Goal: Information Seeking & Learning: Find specific fact

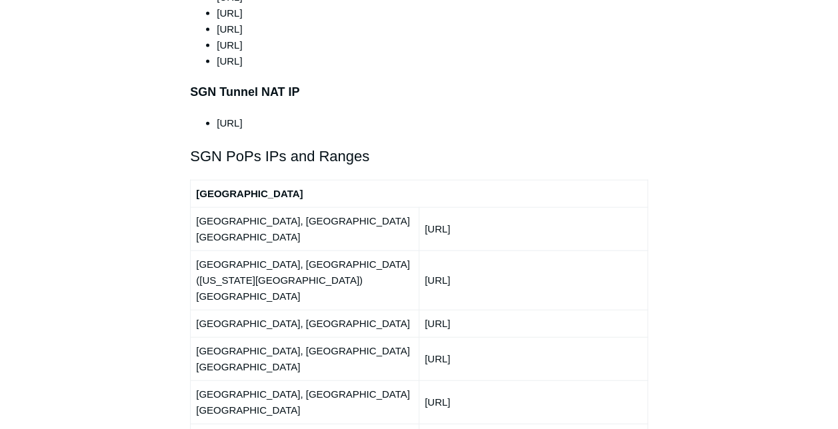
scroll to position [1534, 0]
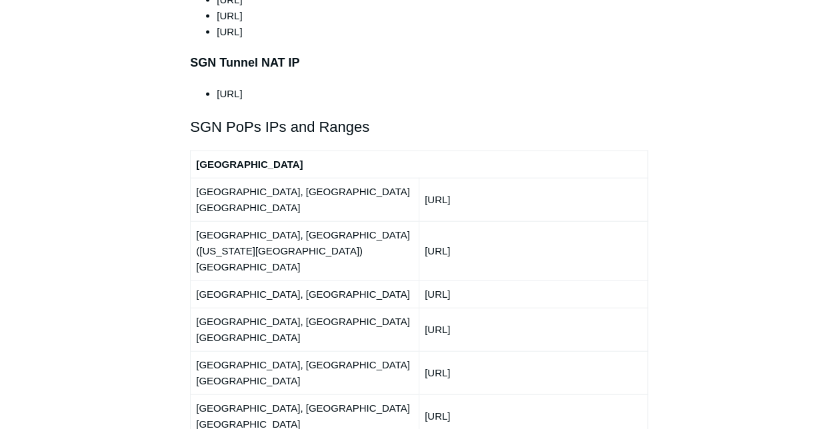
drag, startPoint x: 504, startPoint y: 158, endPoint x: 426, endPoint y: 157, distance: 78.0
click at [426, 178] on td "[URL]" at bounding box center [533, 199] width 229 height 43
copy td "[URL]"
drag, startPoint x: 513, startPoint y: 185, endPoint x: 423, endPoint y: 188, distance: 90.7
click at [423, 221] on td "[URL]" at bounding box center [533, 250] width 229 height 59
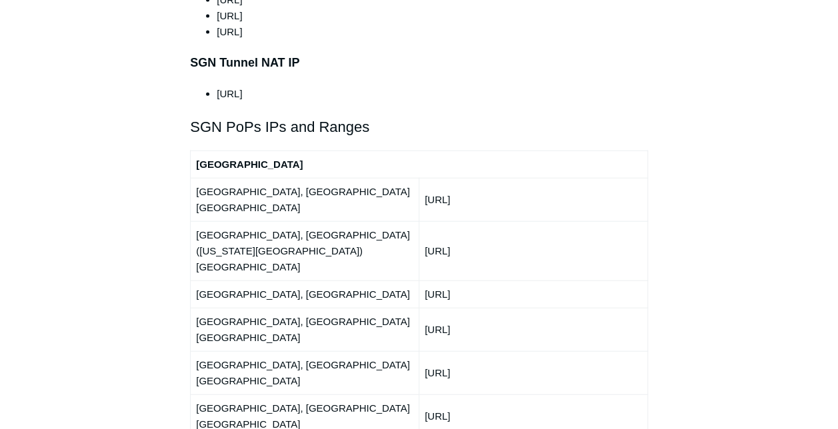
copy td "[URL]"
drag, startPoint x: 500, startPoint y: 223, endPoint x: 416, endPoint y: 219, distance: 84.1
click at [416, 281] on tr "[GEOGRAPHIC_DATA], [GEOGRAPHIC_DATA] [URL]" at bounding box center [419, 294] width 457 height 27
copy tr "[URL]"
drag, startPoint x: 524, startPoint y: 244, endPoint x: 419, endPoint y: 243, distance: 104.7
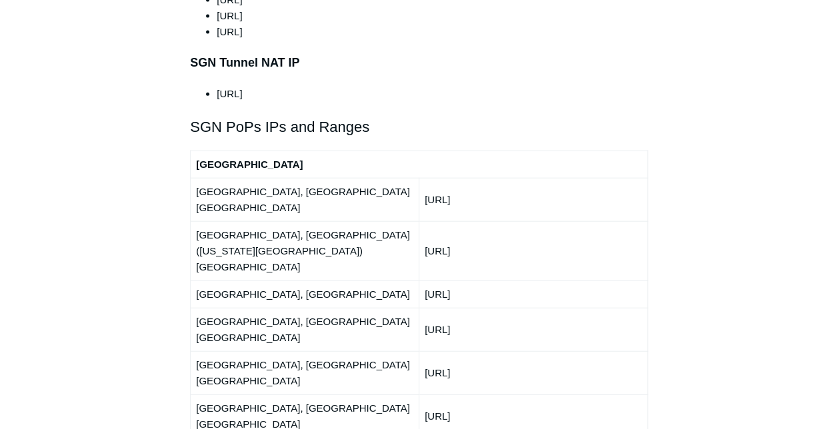
click at [419, 308] on td "[URL]" at bounding box center [533, 329] width 229 height 43
copy td "[URL]"
drag, startPoint x: 488, startPoint y: 268, endPoint x: 425, endPoint y: 269, distance: 62.7
click at [425, 351] on td "[URL]" at bounding box center [533, 372] width 229 height 43
copy td "[URL]"
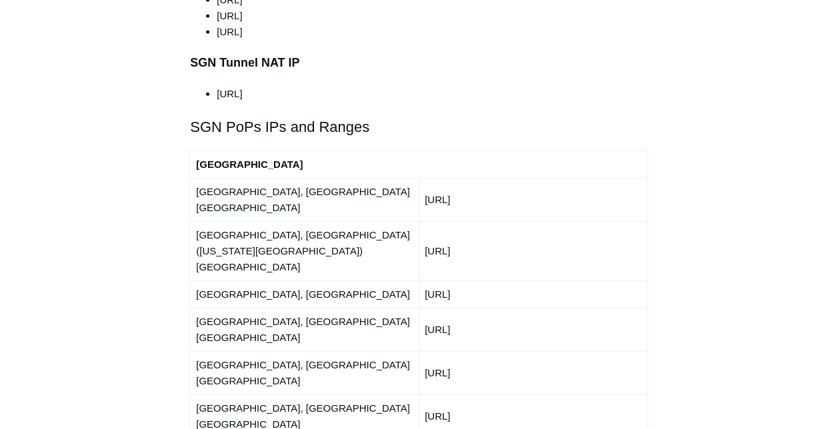
drag, startPoint x: 493, startPoint y: 295, endPoint x: 427, endPoint y: 297, distance: 66.0
click at [427, 395] on td "[URL]" at bounding box center [533, 416] width 229 height 43
copy td "[URL]"
drag, startPoint x: 504, startPoint y: 327, endPoint x: 425, endPoint y: 327, distance: 78.7
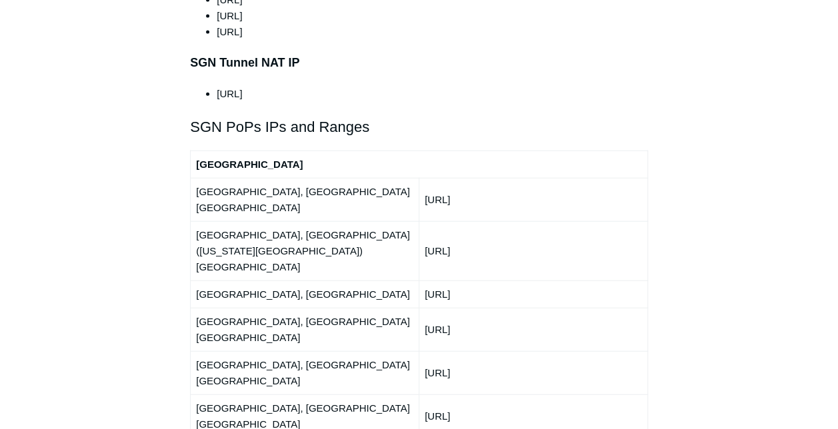
copy td "[URL]"
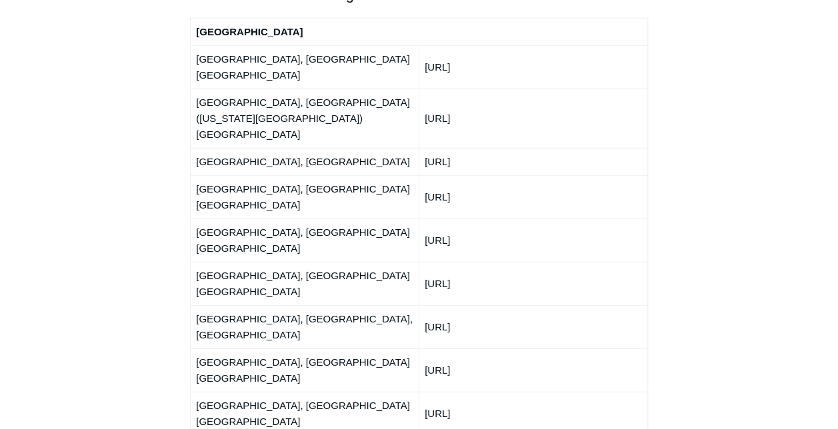
scroll to position [1667, 0]
drag, startPoint x: 480, startPoint y: 211, endPoint x: 423, endPoint y: 212, distance: 57.3
click at [423, 348] on td "[URL]" at bounding box center [533, 369] width 229 height 43
copy td "[URL]"
drag, startPoint x: 519, startPoint y: 240, endPoint x: 423, endPoint y: 243, distance: 96.1
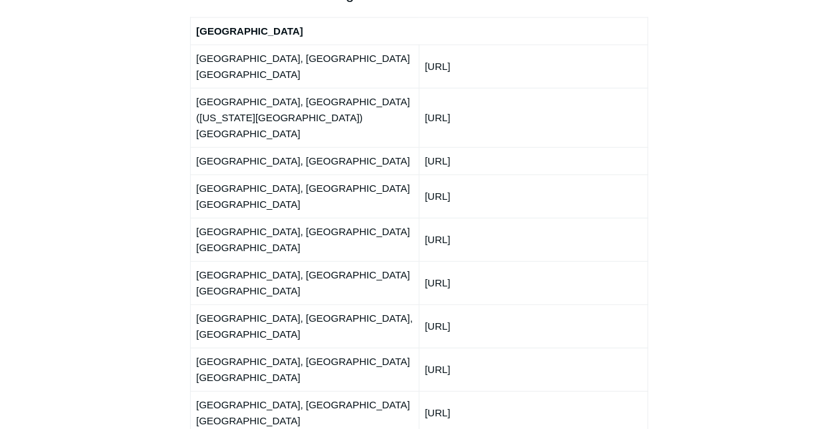
click at [423, 391] on td "[URL]" at bounding box center [533, 412] width 229 height 43
copy td "[URL]"
drag, startPoint x: 487, startPoint y: 267, endPoint x: 413, endPoint y: 269, distance: 74.0
copy tr "[URL]"
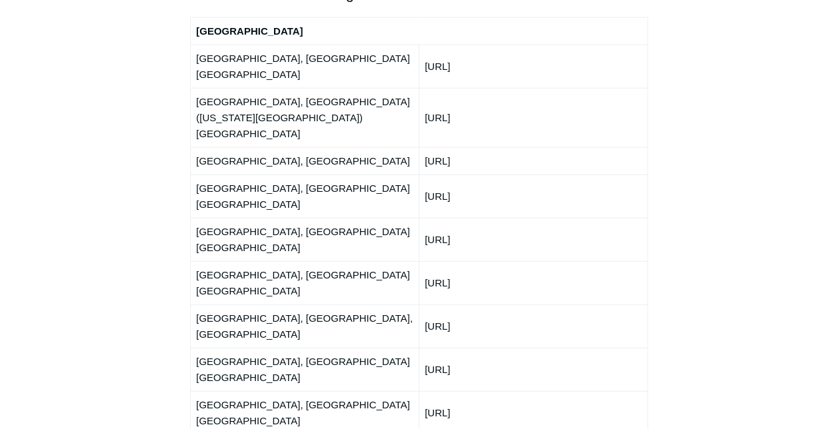
drag, startPoint x: 499, startPoint y: 301, endPoint x: 424, endPoint y: 301, distance: 74.7
drag, startPoint x: 505, startPoint y: 325, endPoint x: 421, endPoint y: 321, distance: 84.8
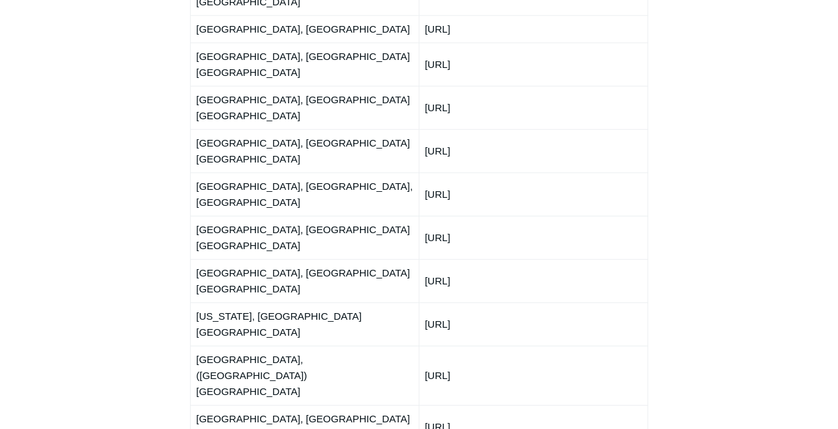
scroll to position [1800, 0]
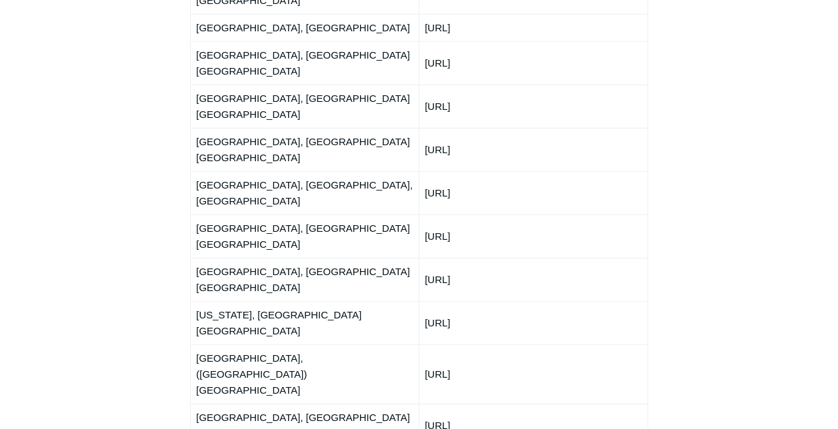
drag, startPoint x: 505, startPoint y: 221, endPoint x: 423, endPoint y: 218, distance: 82.1
drag, startPoint x: 493, startPoint y: 241, endPoint x: 417, endPoint y: 242, distance: 76.0
drag, startPoint x: 493, startPoint y: 268, endPoint x: 426, endPoint y: 271, distance: 67.4
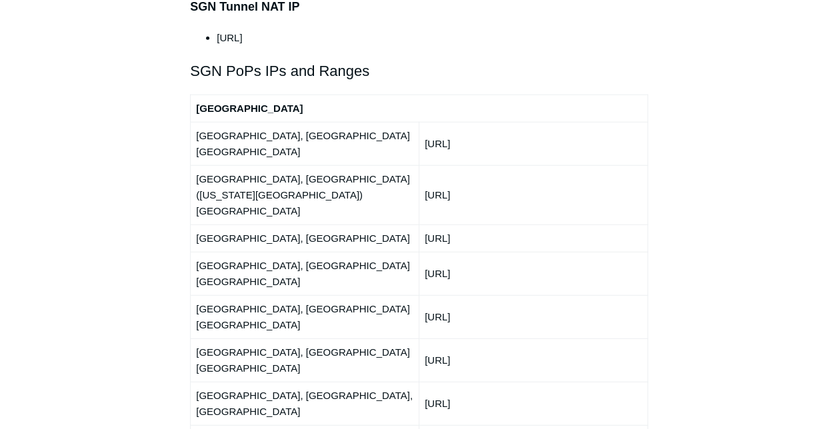
scroll to position [1734, 0]
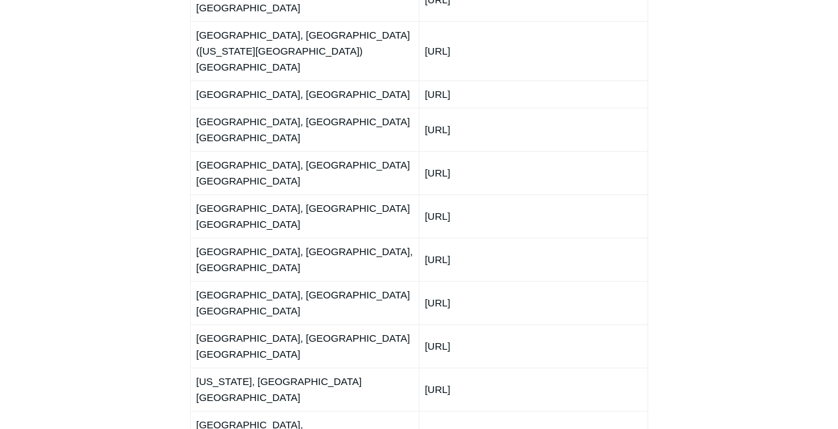
drag, startPoint x: 502, startPoint y: 256, endPoint x: 453, endPoint y: 255, distance: 49.3
drag, startPoint x: 453, startPoint y: 255, endPoint x: 431, endPoint y: 251, distance: 21.7
drag, startPoint x: 483, startPoint y: 256, endPoint x: 427, endPoint y: 255, distance: 56.0
